Goal: Information Seeking & Learning: Understand process/instructions

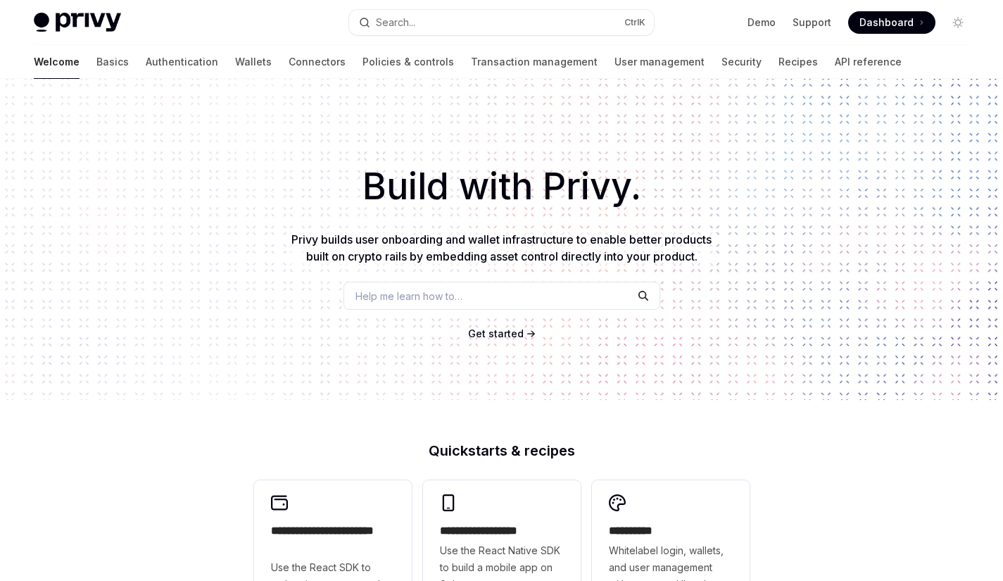
click at [235, 54] on link "Wallets" at bounding box center [253, 62] width 37 height 34
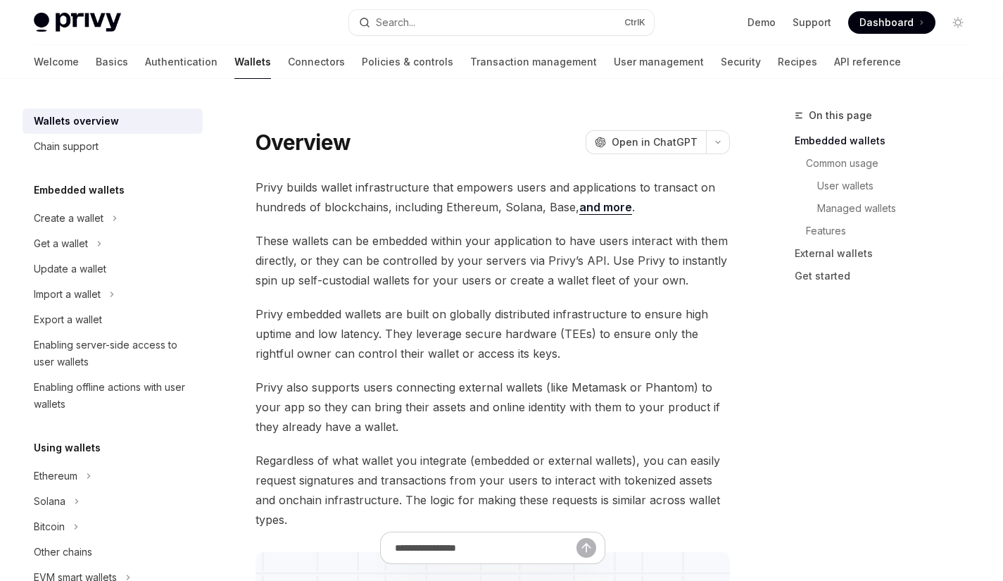
click at [98, 213] on div "Create a wallet" at bounding box center [69, 218] width 70 height 17
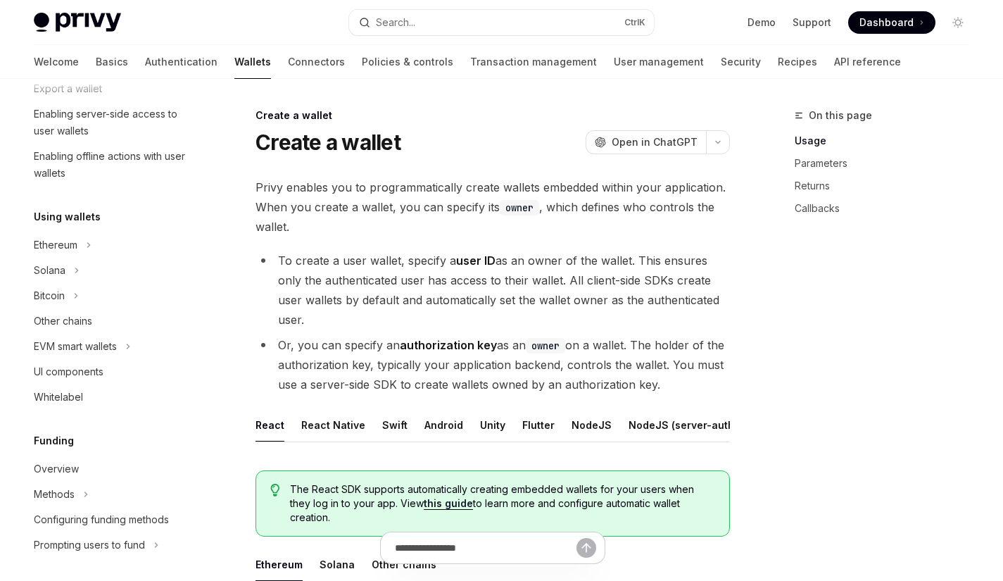
scroll to position [282, 0]
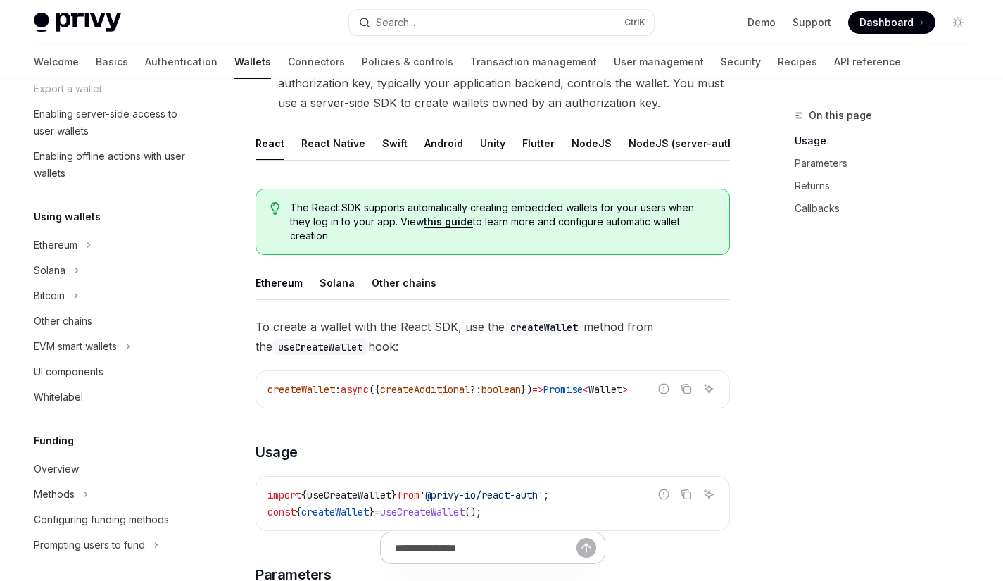
click at [75, 327] on div "Other chains" at bounding box center [63, 321] width 58 height 17
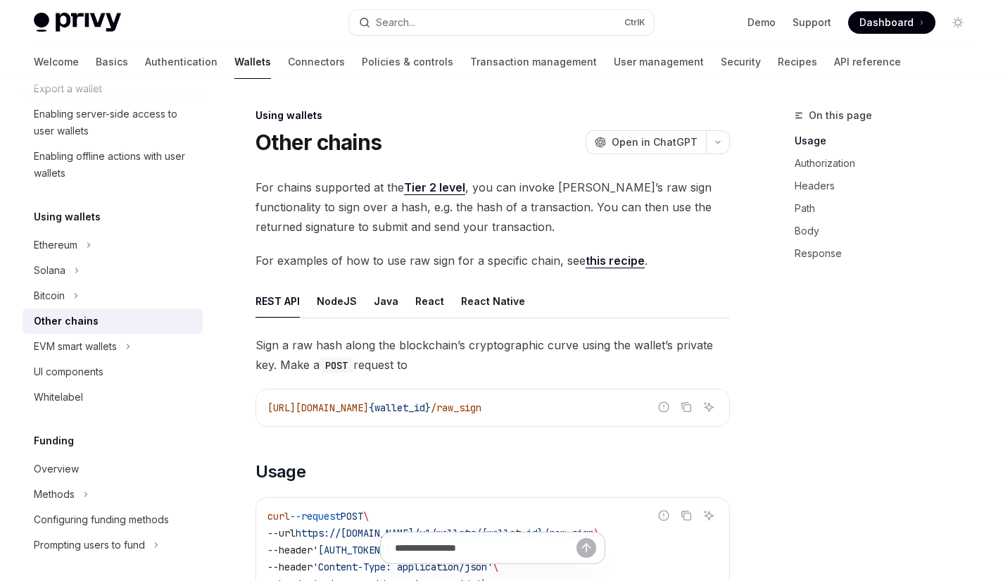
click at [91, 325] on div "Other chains" at bounding box center [66, 321] width 65 height 17
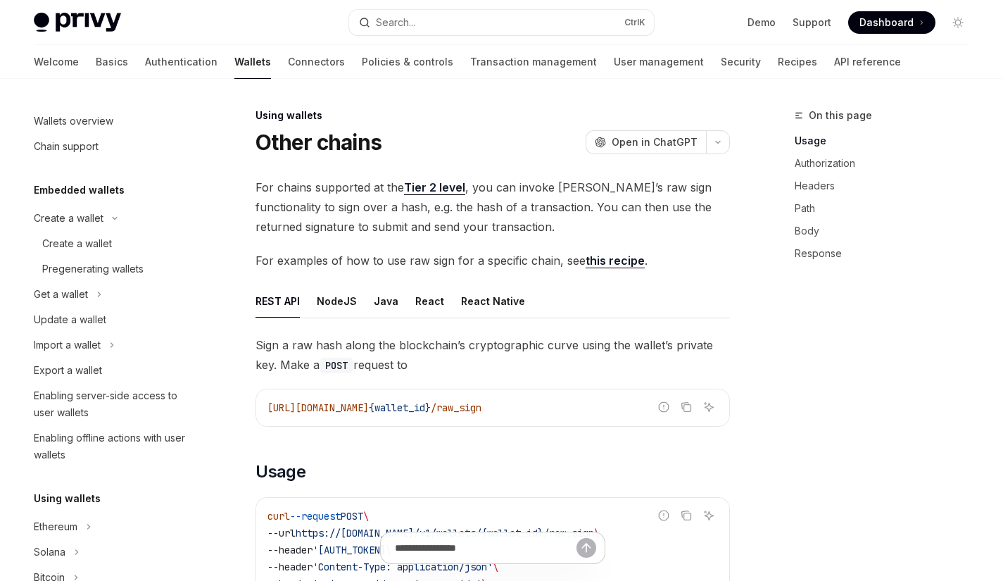
click at [96, 146] on div "Chain support" at bounding box center [66, 146] width 65 height 17
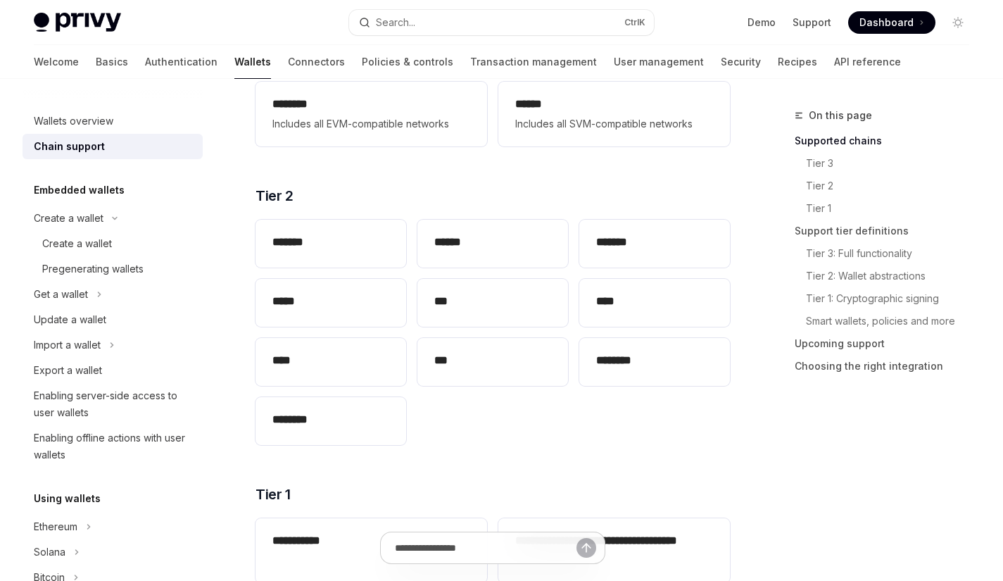
scroll to position [282, 0]
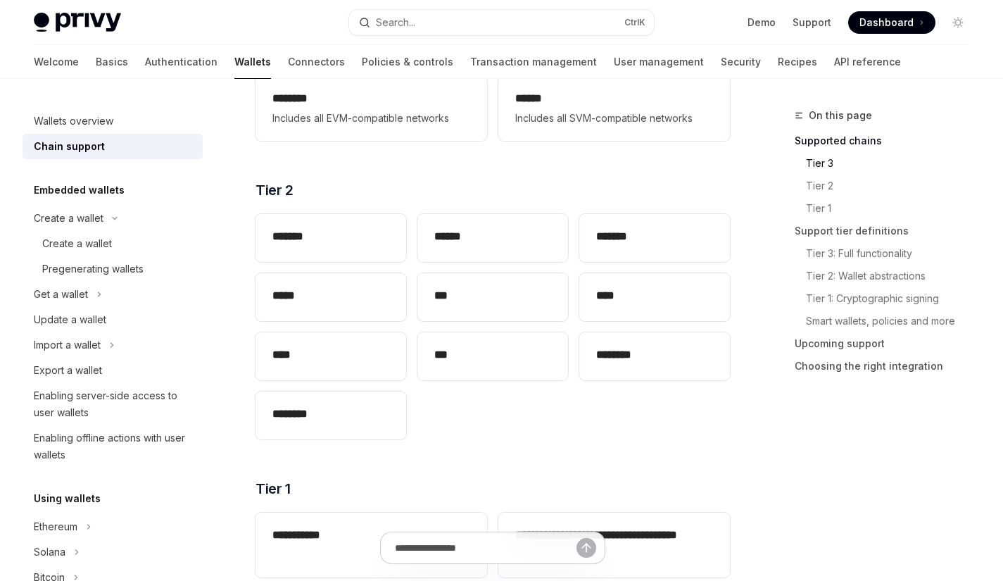
click at [618, 289] on h2 "****" at bounding box center [654, 295] width 117 height 17
type textarea "*"
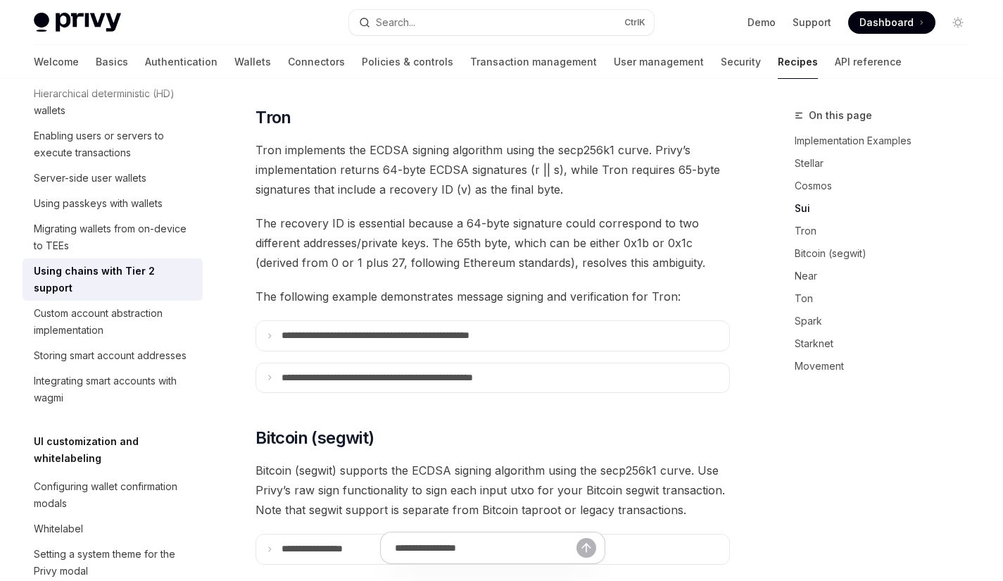
scroll to position [914, 0]
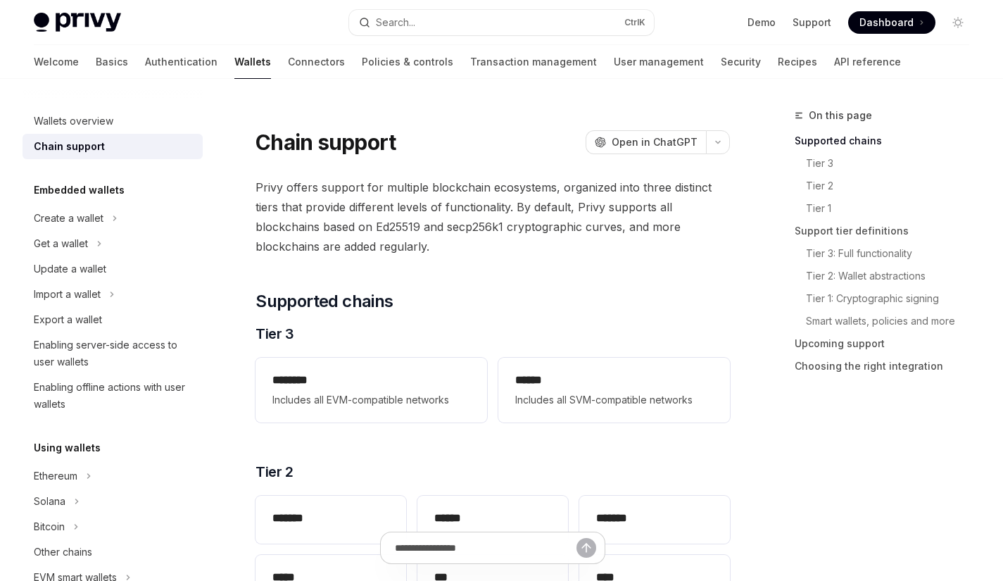
scroll to position [141, 0]
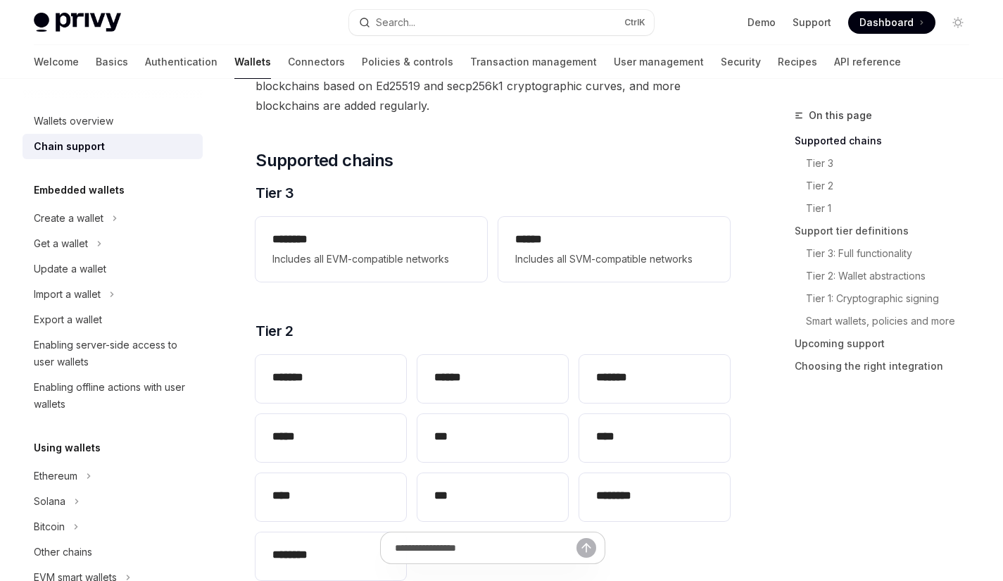
click at [605, 424] on div "****" at bounding box center [654, 438] width 151 height 48
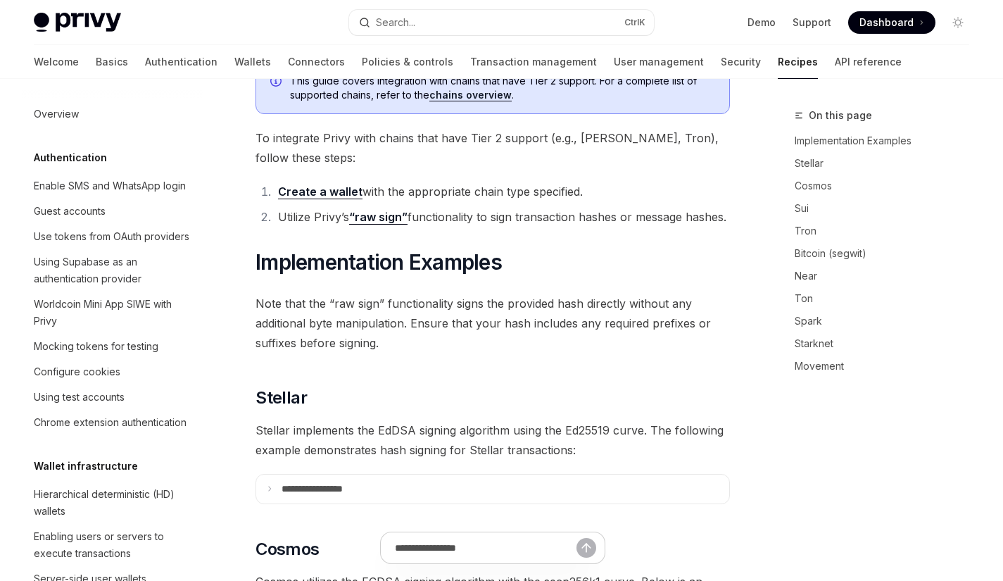
type textarea "*"
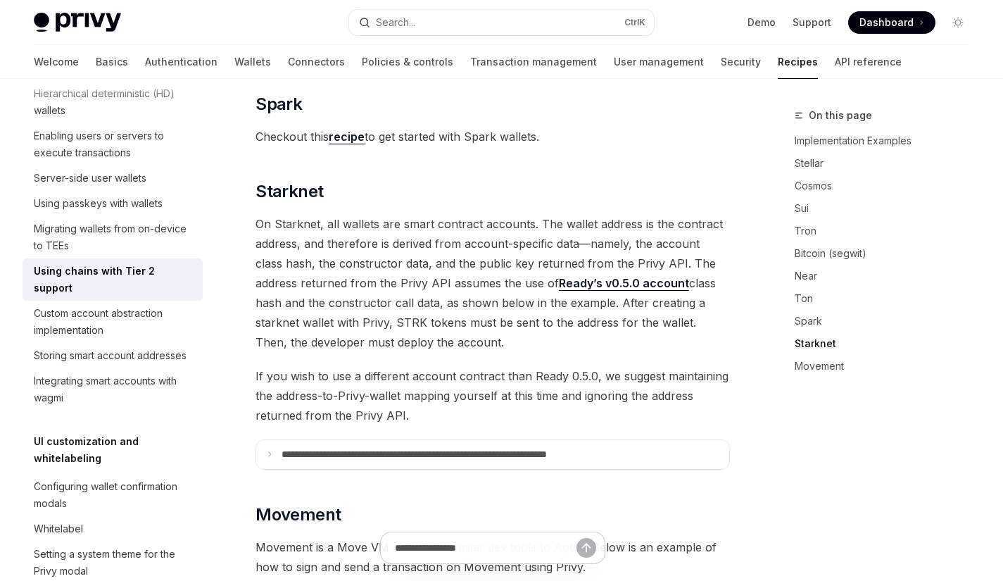
scroll to position [1722, 0]
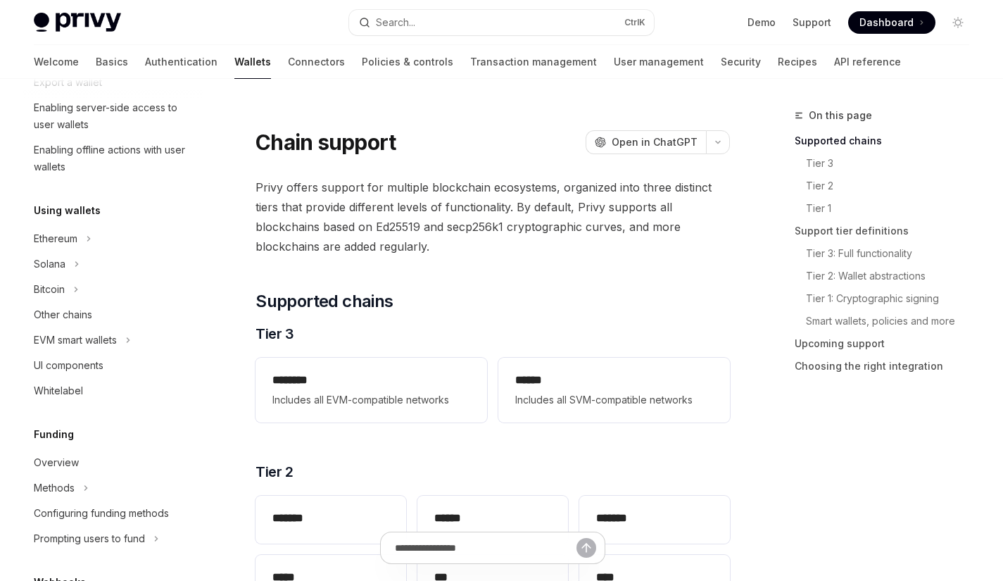
scroll to position [282, 0]
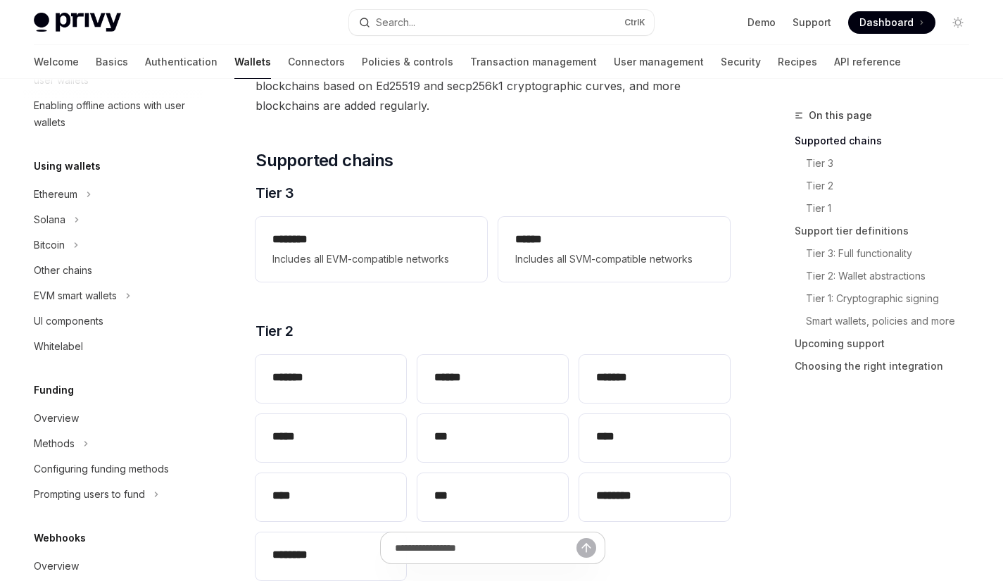
click at [643, 433] on h2 "****" at bounding box center [654, 436] width 117 height 17
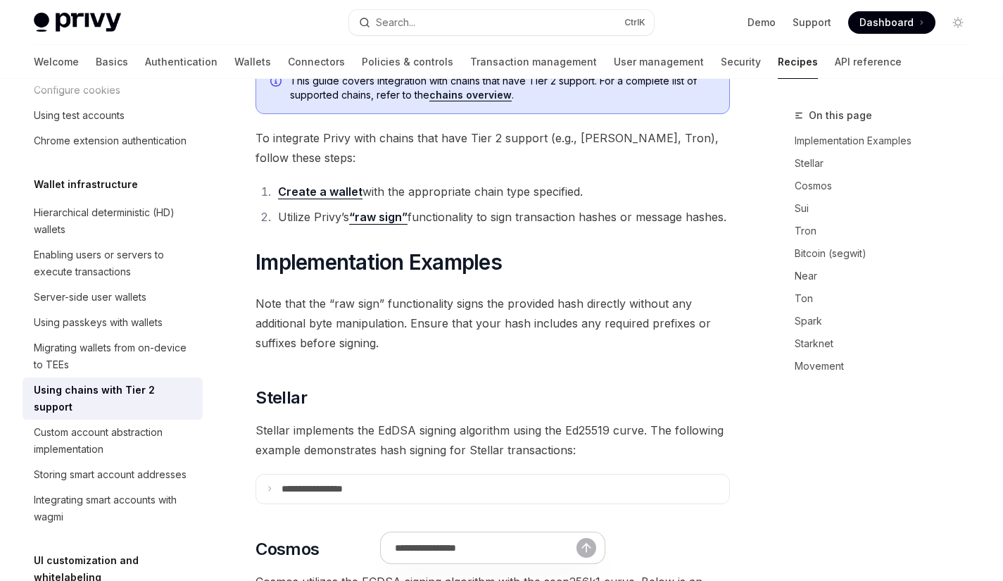
type textarea "*"
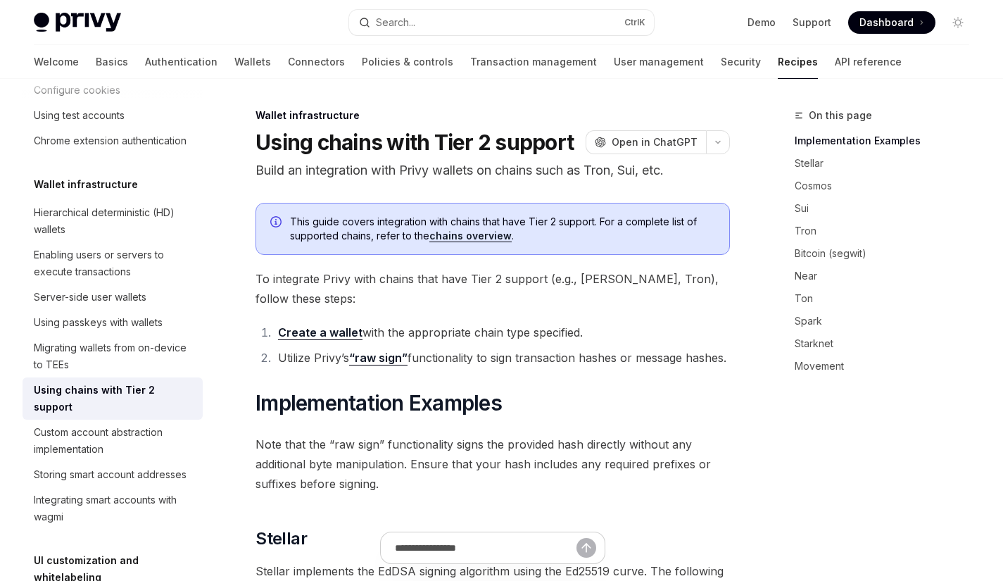
click at [661, 145] on span "Open in ChatGPT" at bounding box center [655, 142] width 86 height 14
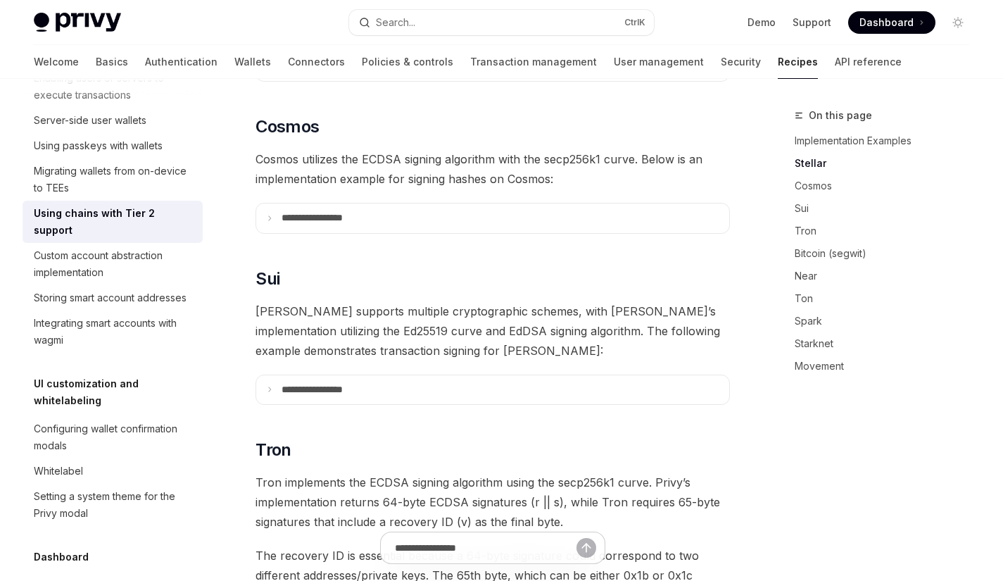
scroll to position [141, 0]
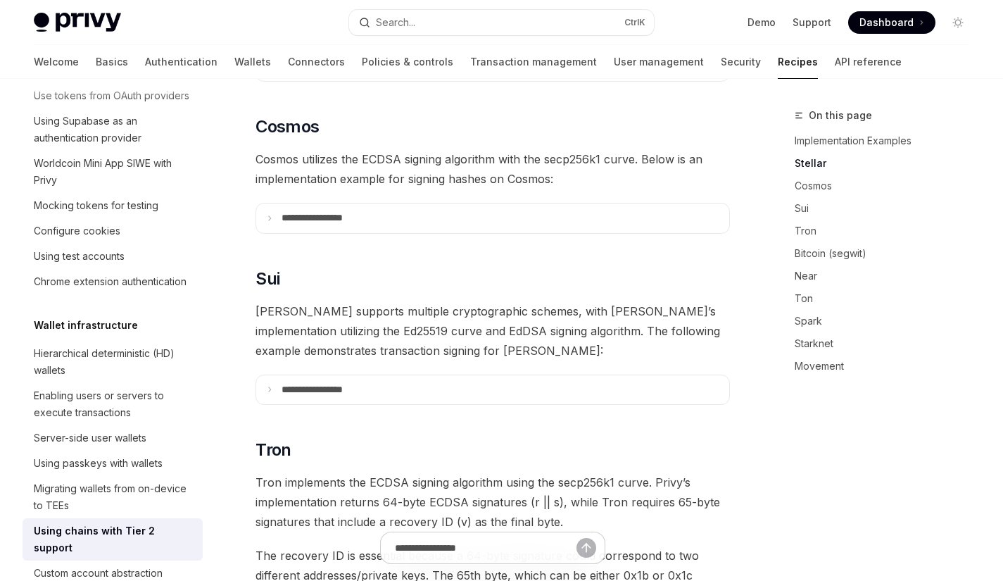
click at [484, 22] on button "Search... Ctrl K" at bounding box center [501, 22] width 304 height 25
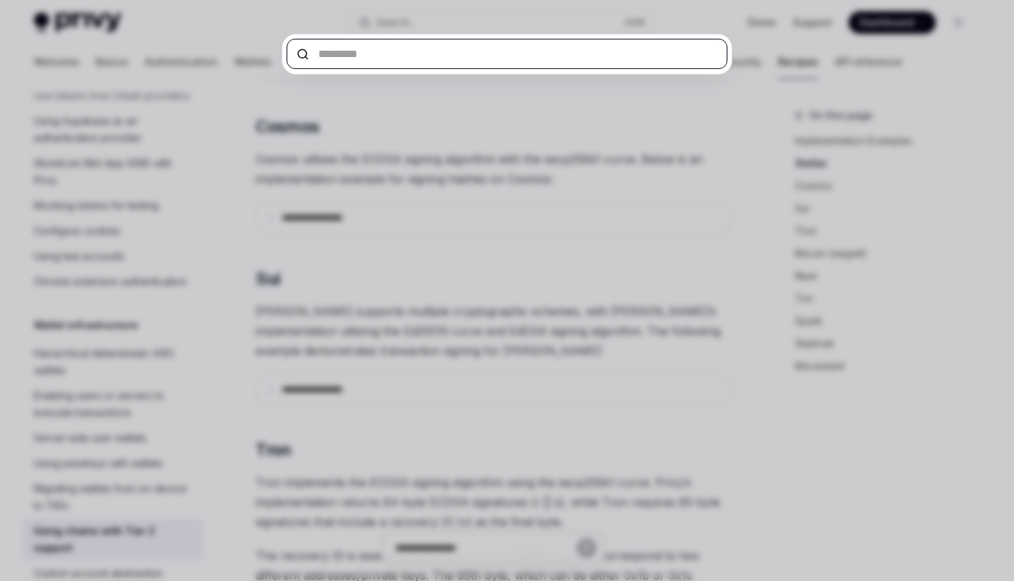
click at [449, 54] on input "text" at bounding box center [506, 54] width 441 height 30
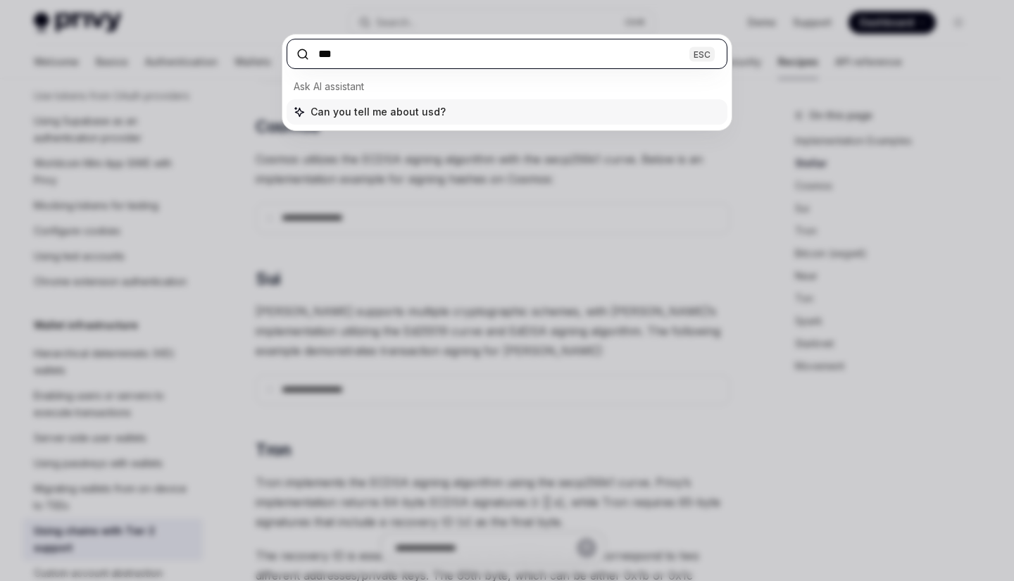
type input "****"
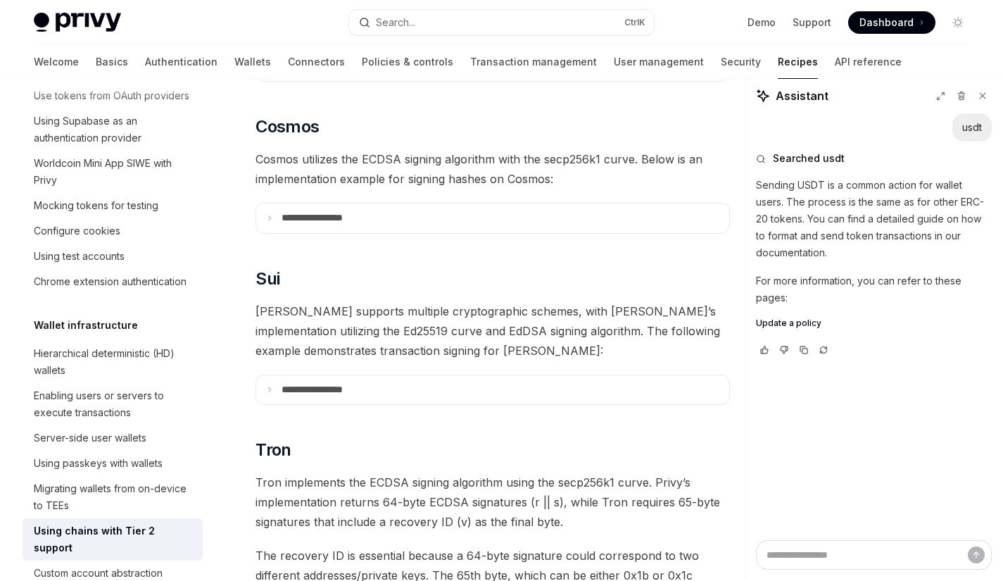
type textarea "*"
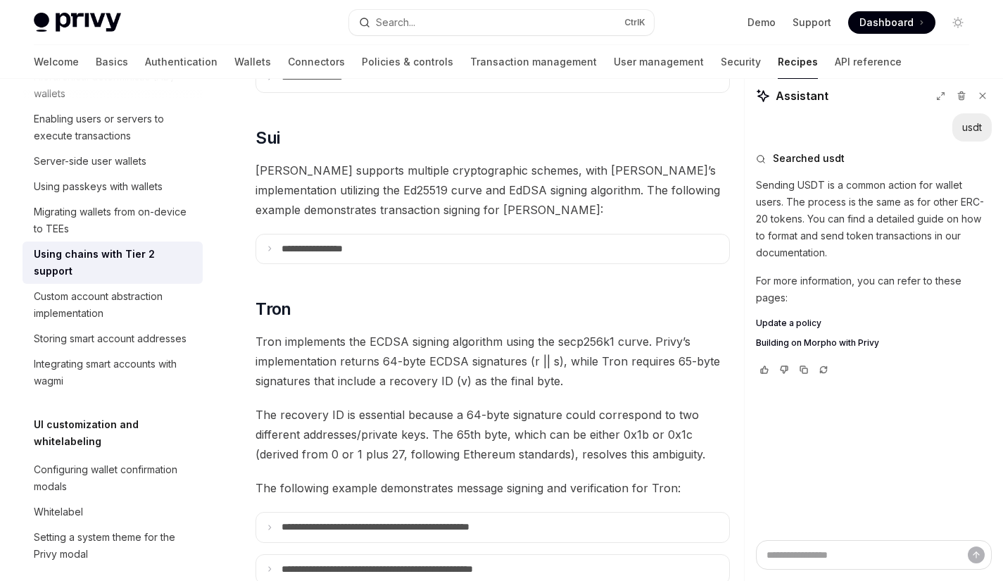
scroll to position [563, 0]
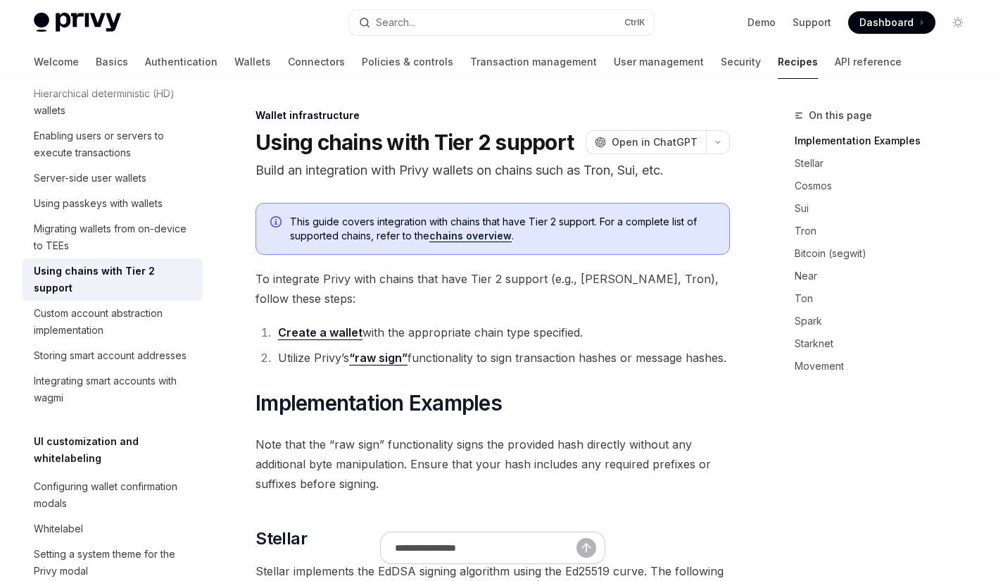
click at [774, 30] on ul "Demo Support Dashboard Dashboard" at bounding box center [842, 22] width 188 height 23
click at [762, 16] on link "Demo" at bounding box center [762, 22] width 28 height 14
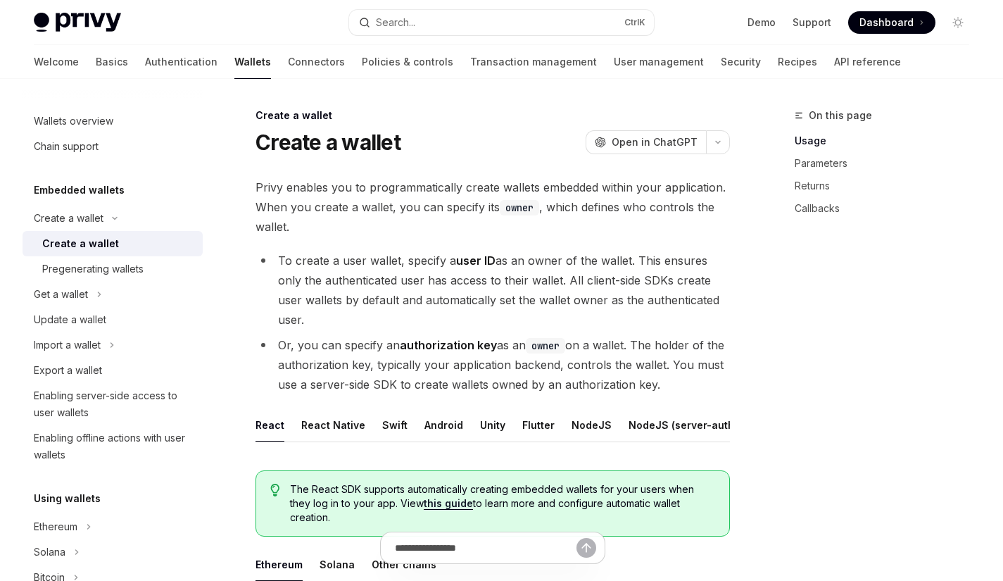
click at [106, 289] on button "Get a wallet" at bounding box center [113, 294] width 180 height 25
type textarea "*"
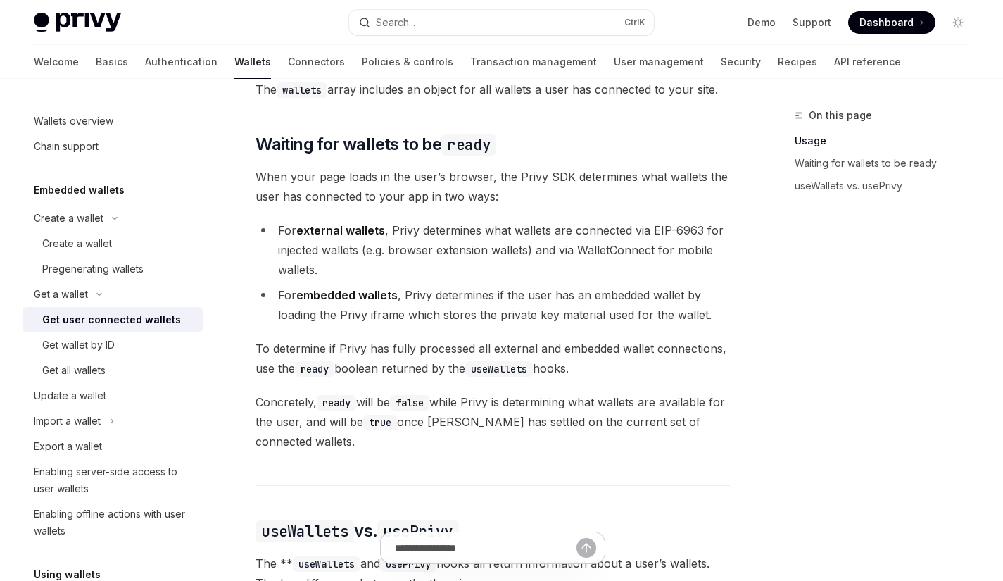
scroll to position [637, 0]
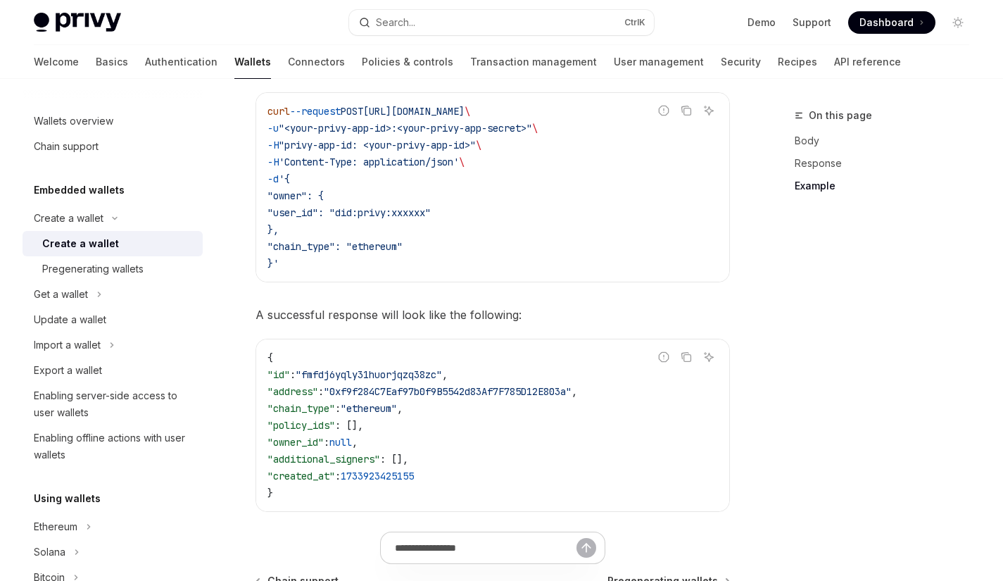
scroll to position [2145, 0]
